Goal: Register for event/course

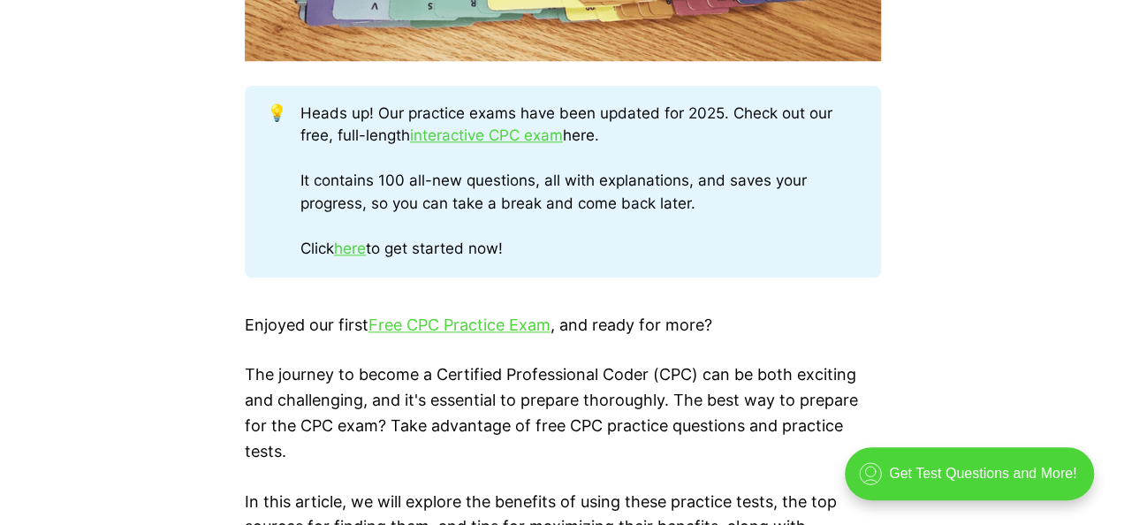
scroll to position [920, 0]
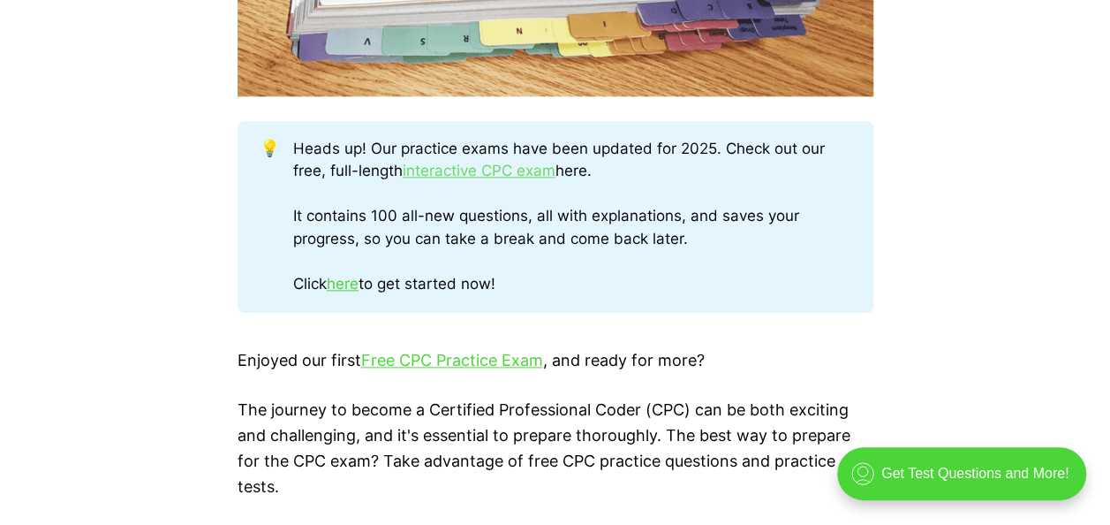
click at [481, 171] on link "interactive CPC exam" at bounding box center [479, 171] width 153 height 18
click at [506, 166] on link "interactive CPC exam" at bounding box center [479, 171] width 153 height 18
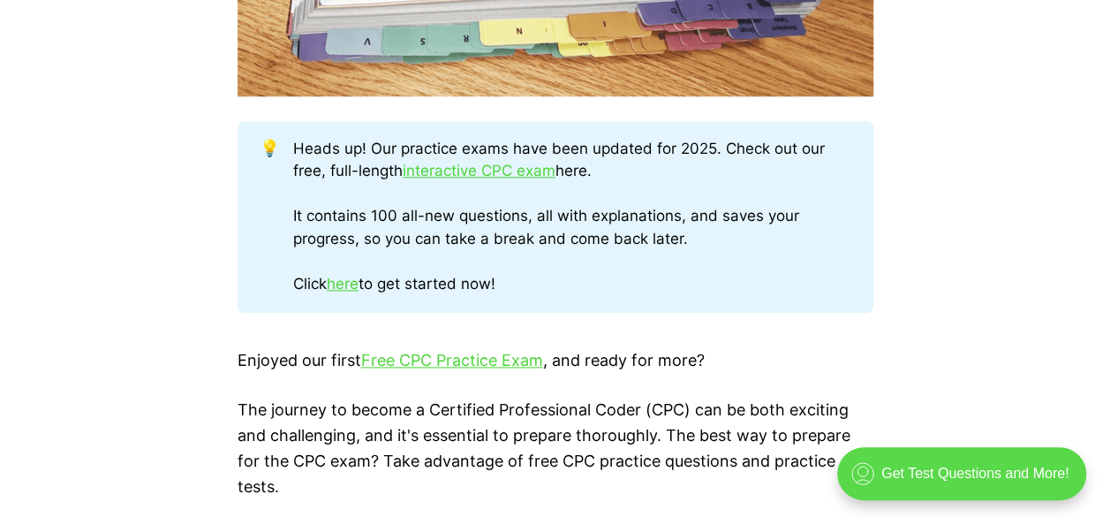
click at [921, 470] on div ".cls-1{fill:none;stroke:currentColor;stroke-linecap:round;stroke-linejoin:round…" at bounding box center [961, 473] width 249 height 53
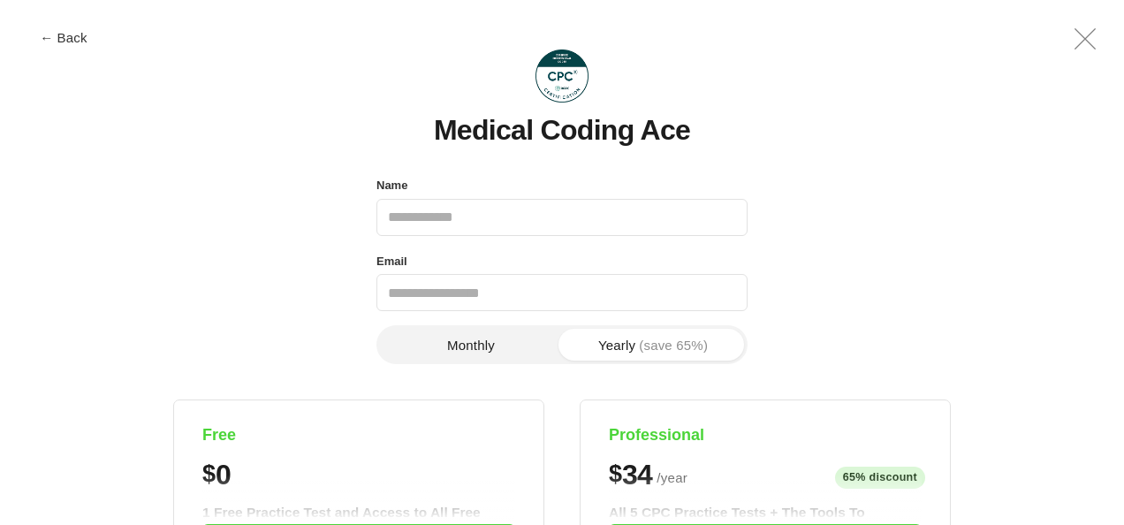
scroll to position [0, 0]
type input "**********"
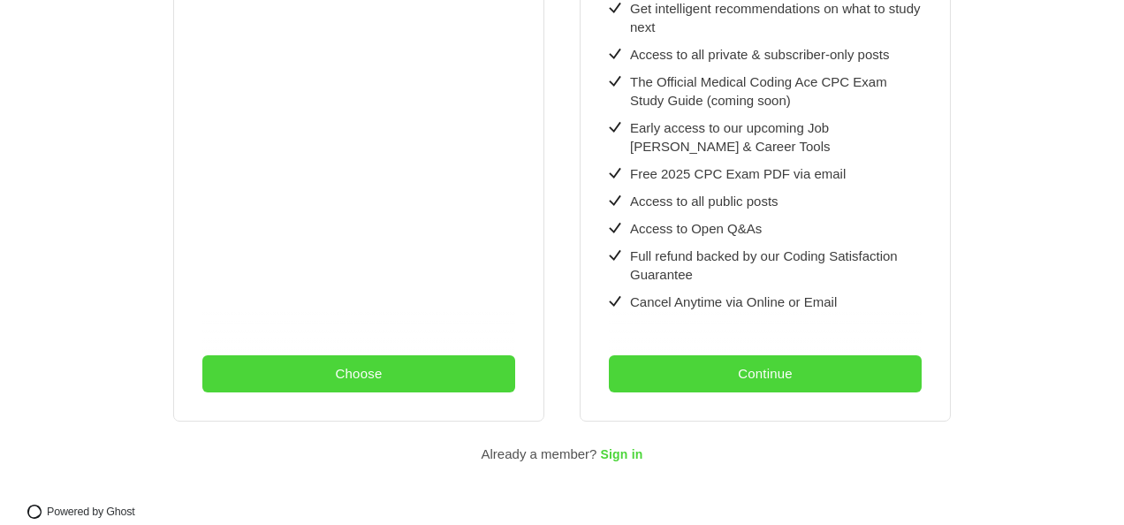
scroll to position [714, 0]
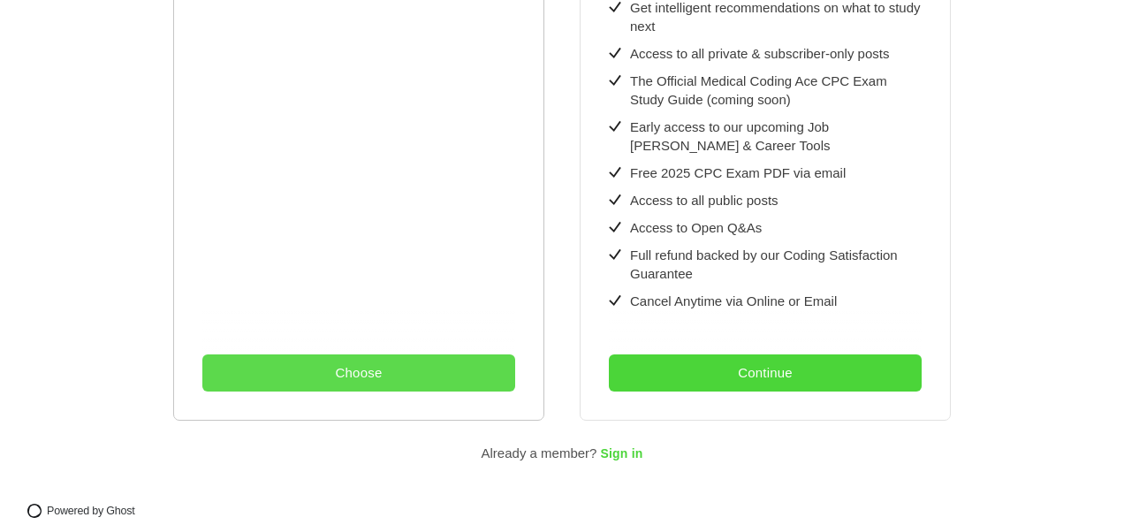
click at [376, 359] on button "Choose" at bounding box center [358, 372] width 313 height 37
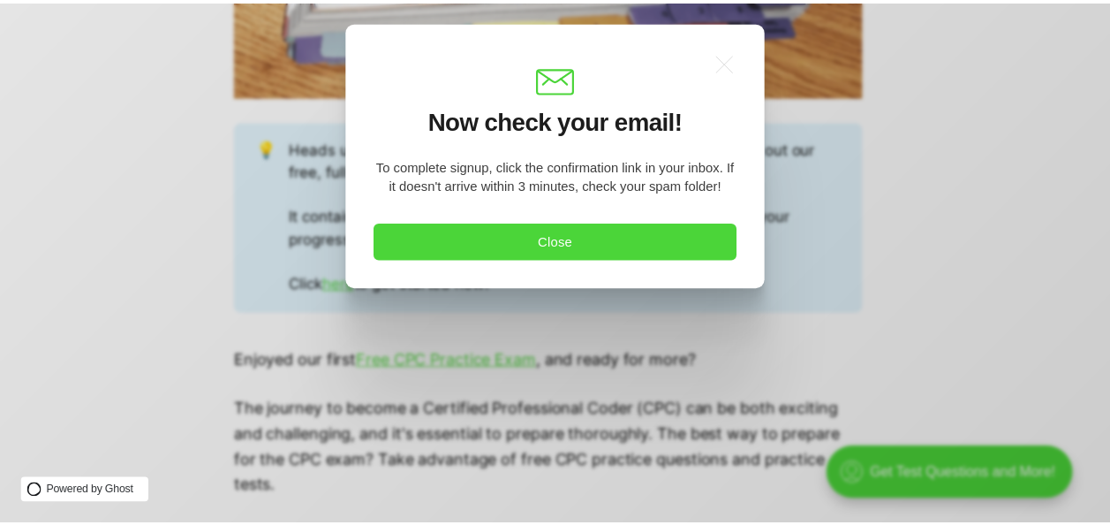
scroll to position [0, 0]
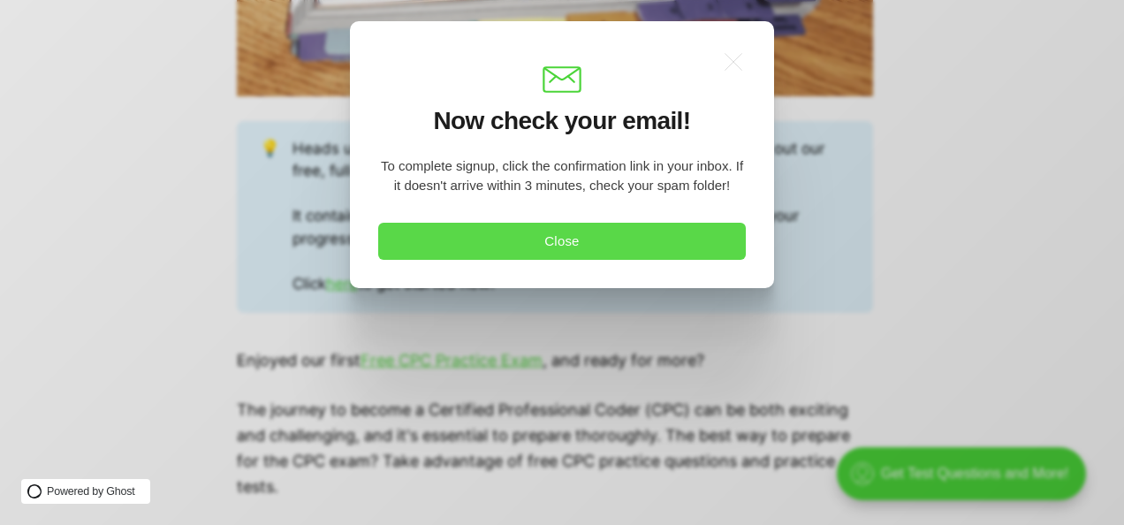
click at [574, 246] on button "Close" at bounding box center [561, 241] width 367 height 37
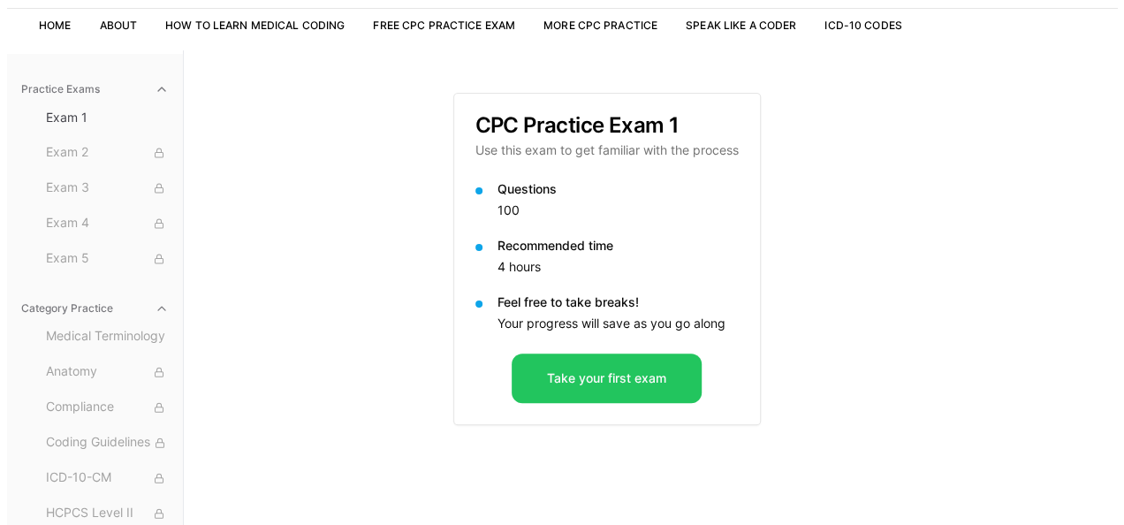
scroll to position [163, 0]
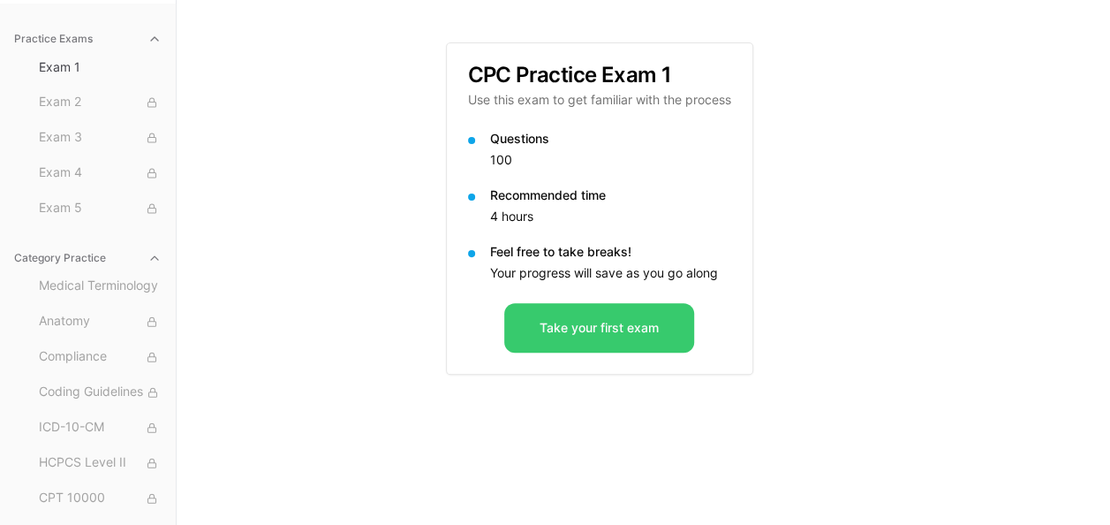
click at [579, 326] on button "Take your first exam" at bounding box center [599, 327] width 190 height 49
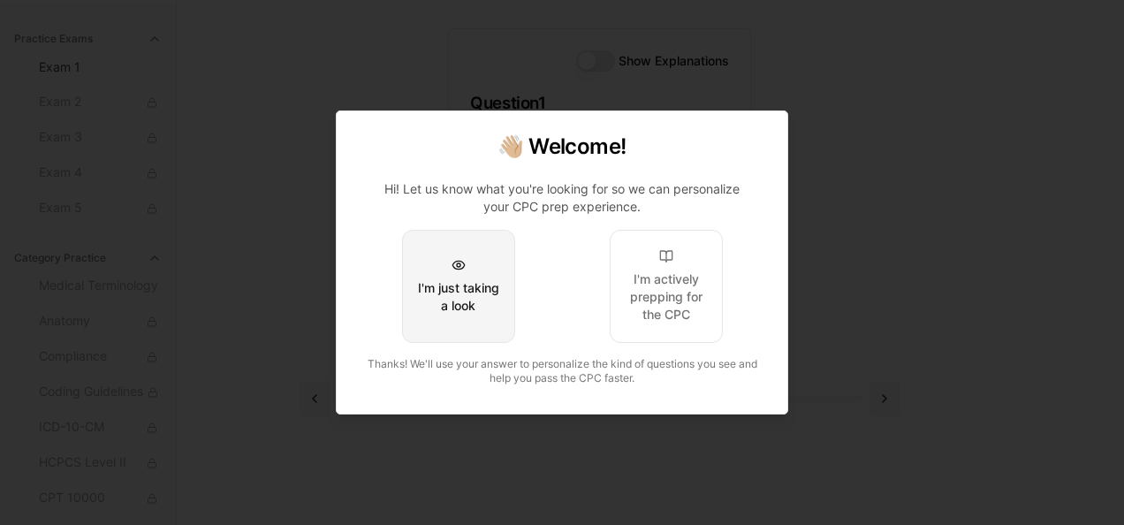
click at [436, 288] on div "I'm just taking a look" at bounding box center [458, 296] width 83 height 35
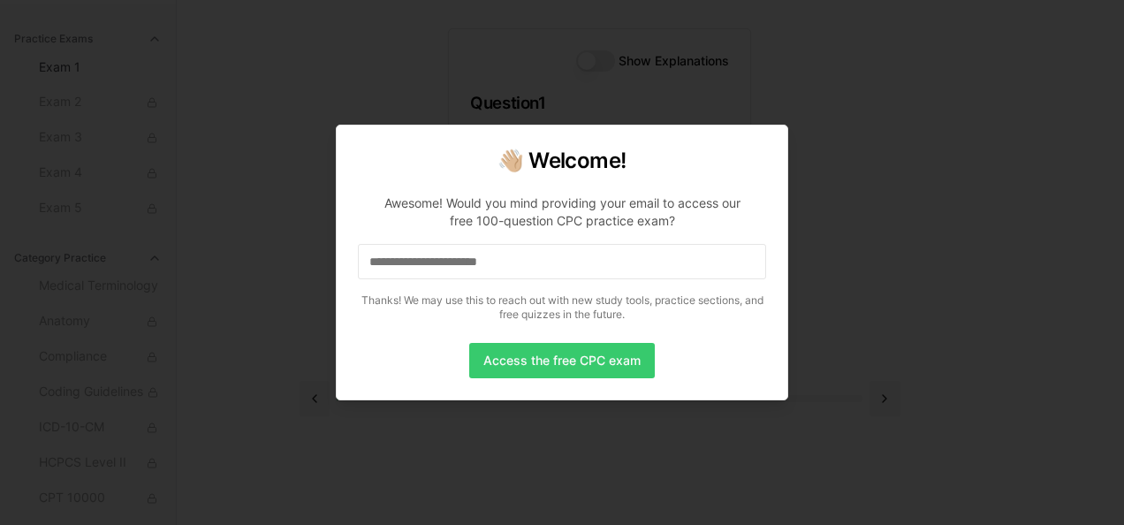
click at [569, 353] on button "Access the free CPC exam" at bounding box center [562, 360] width 186 height 35
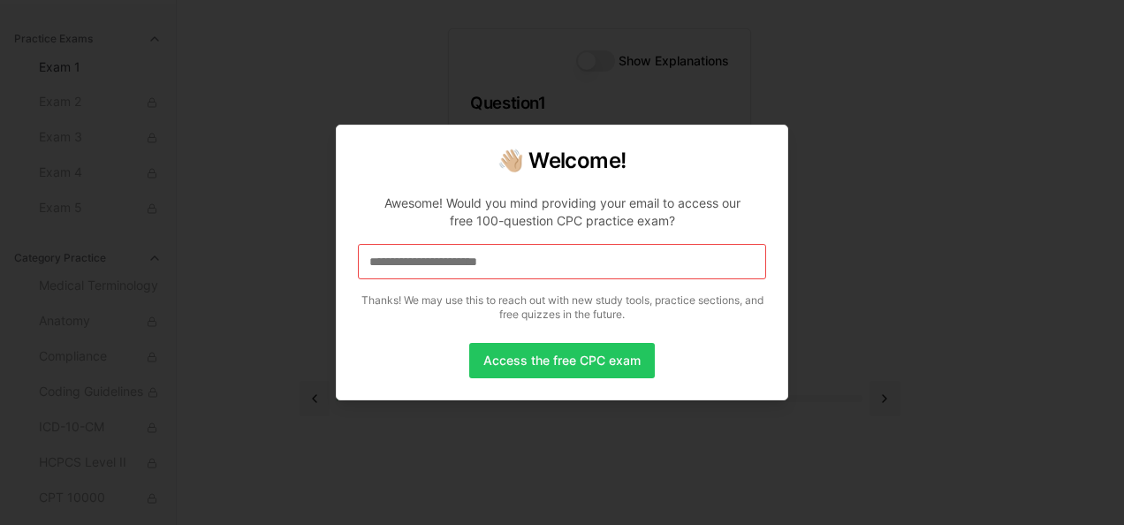
click at [485, 263] on input at bounding box center [562, 261] width 408 height 35
click at [386, 268] on input "*" at bounding box center [562, 261] width 408 height 35
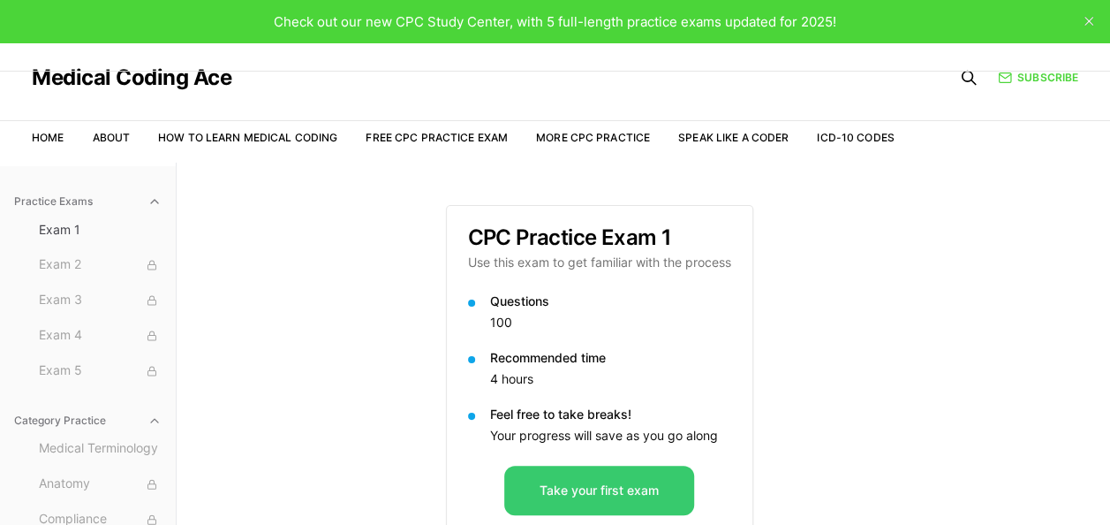
click at [626, 484] on button "Take your first exam" at bounding box center [599, 490] width 190 height 49
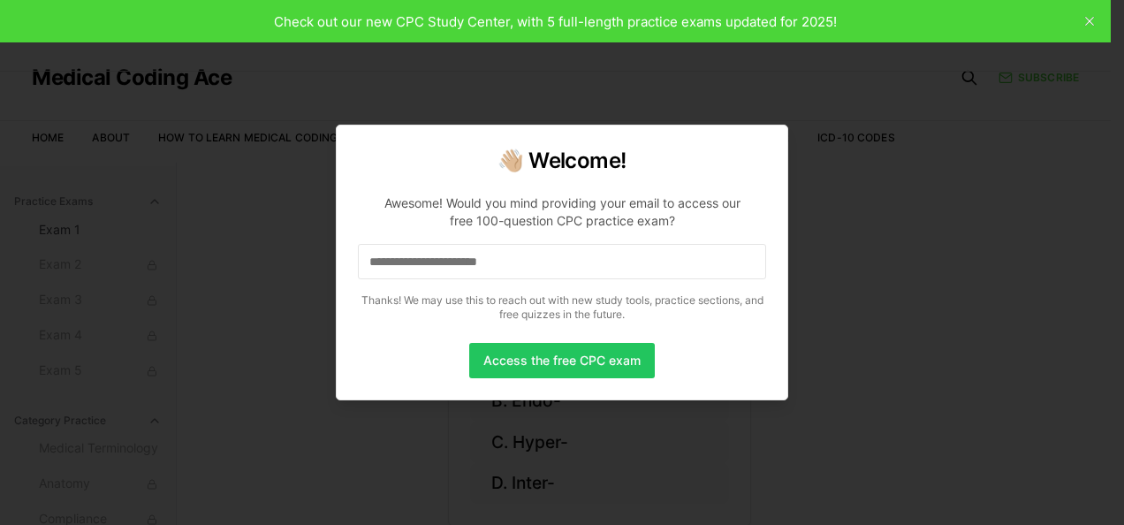
click at [429, 269] on input at bounding box center [562, 261] width 408 height 35
click at [397, 260] on input "*" at bounding box center [562, 261] width 408 height 35
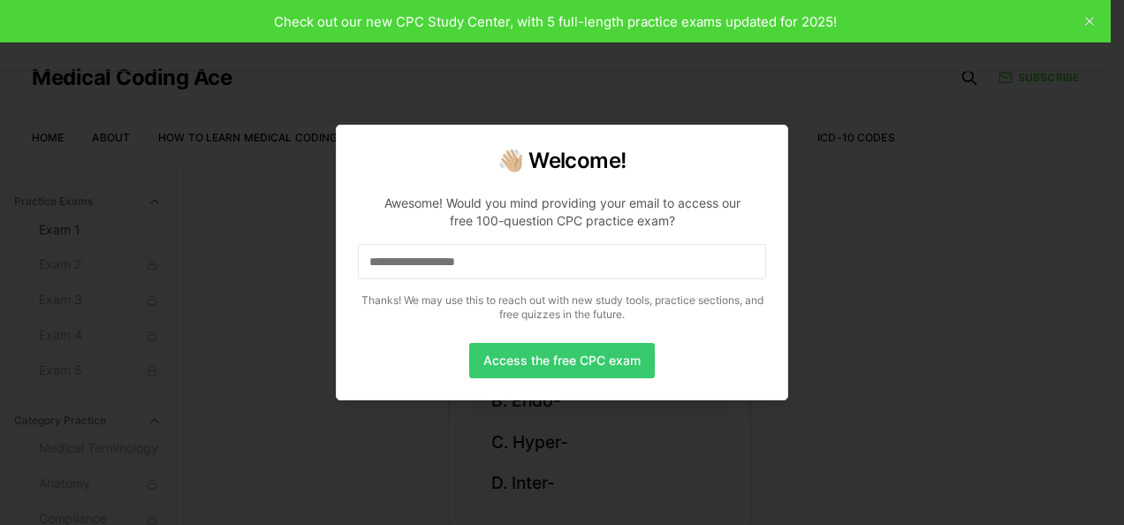
click at [575, 359] on button "Access the free CPC exam" at bounding box center [562, 360] width 186 height 35
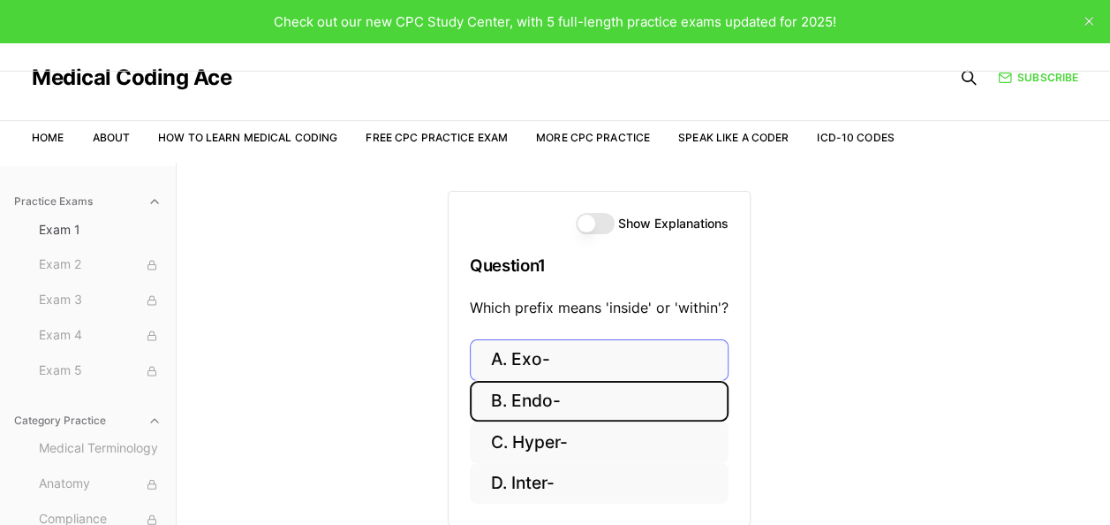
click at [544, 393] on button "B. Endo-" at bounding box center [599, 402] width 259 height 42
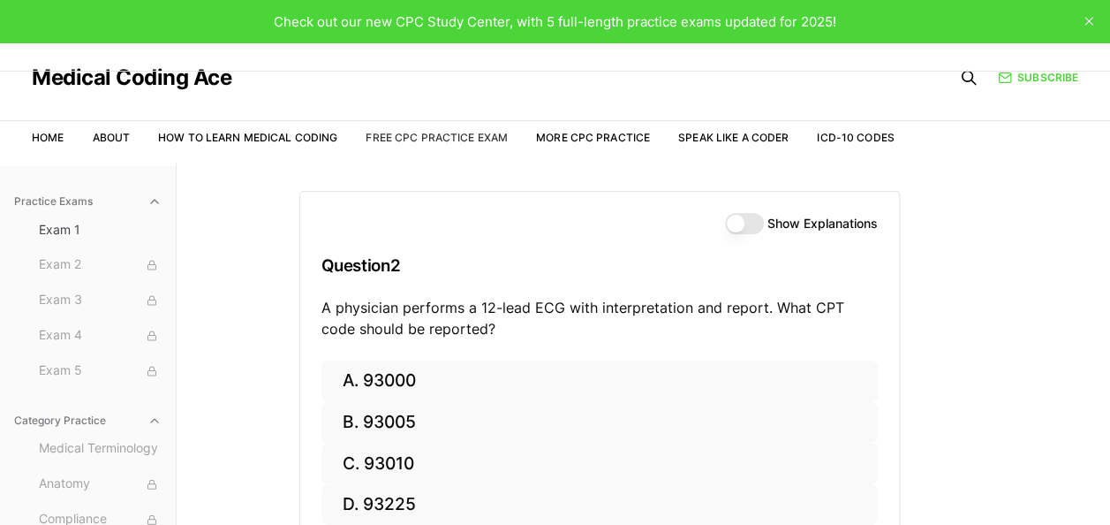
click at [419, 137] on link "Free CPC Practice Exam" at bounding box center [437, 137] width 142 height 13
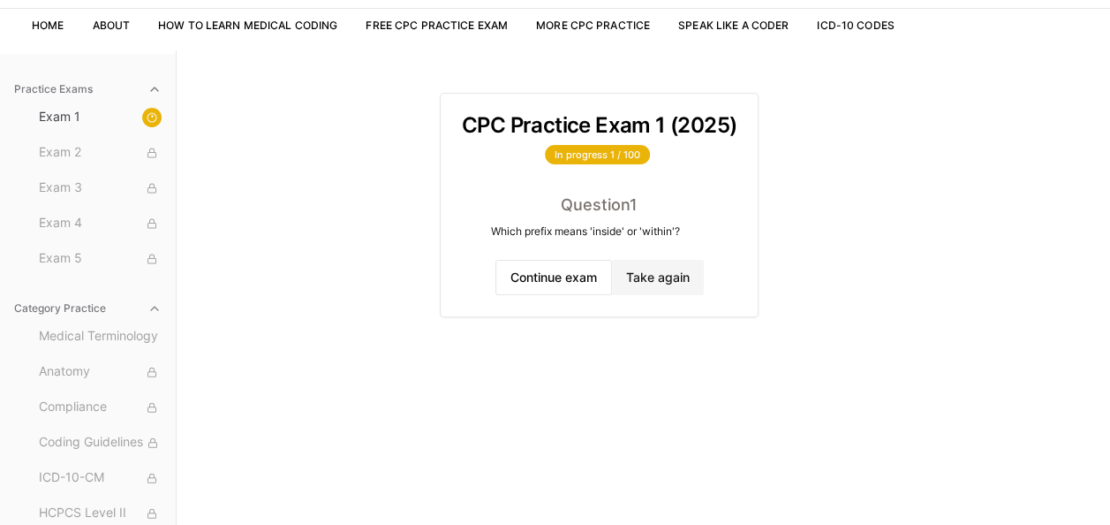
scroll to position [163, 0]
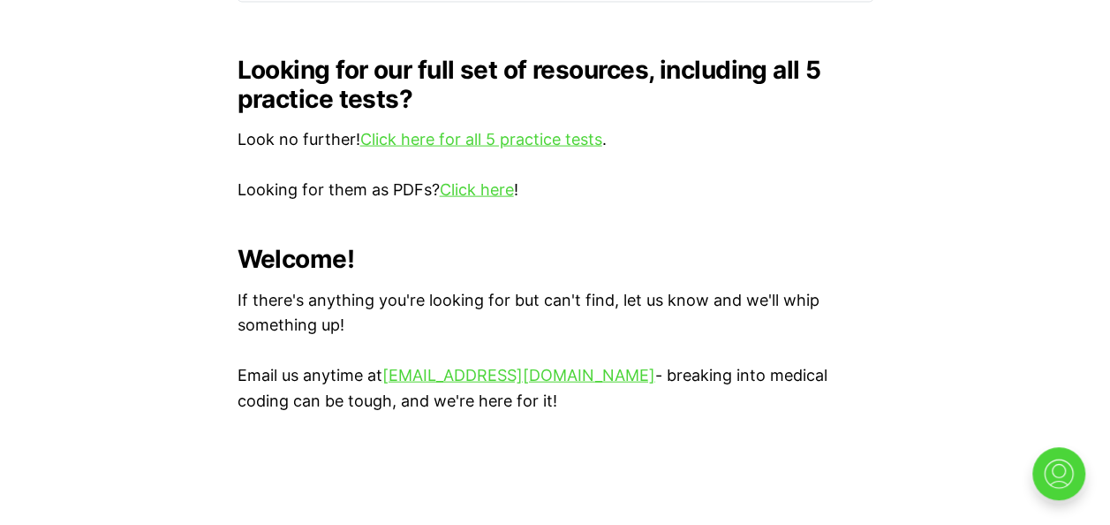
scroll to position [1802, 0]
click at [549, 364] on p "Email us anytime at [EMAIL_ADDRESS][DOMAIN_NAME] - breaking into medical coding…" at bounding box center [556, 387] width 636 height 51
